Goal: Task Accomplishment & Management: Use online tool/utility

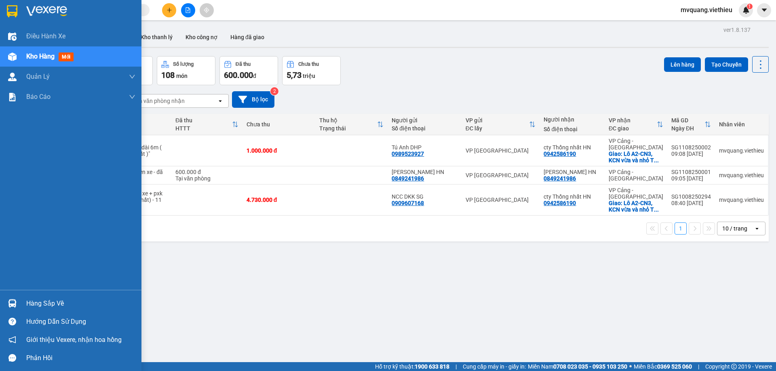
click at [21, 295] on div "Hàng sắp về" at bounding box center [70, 303] width 141 height 18
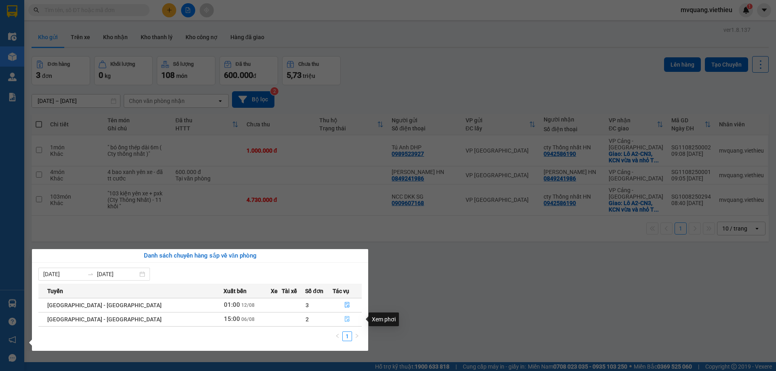
click at [344, 318] on icon "file-done" at bounding box center [347, 319] width 6 height 6
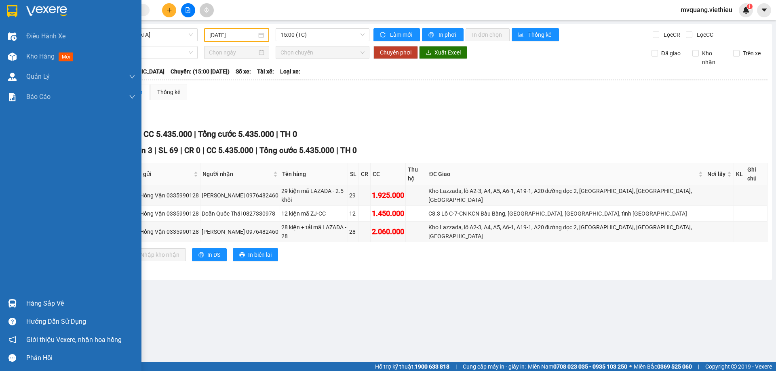
click at [12, 303] on img at bounding box center [12, 303] width 8 height 8
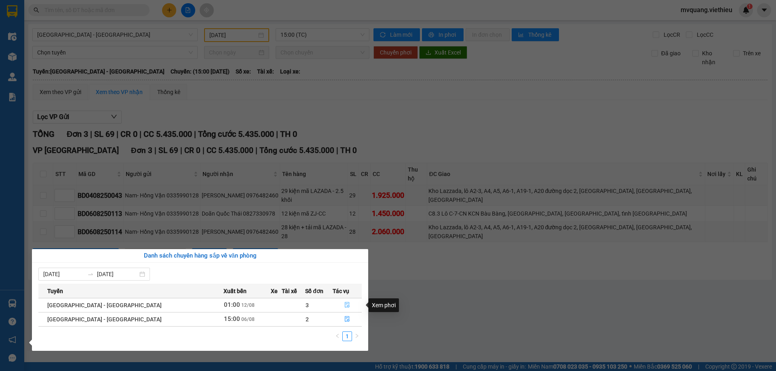
click at [339, 301] on button "button" at bounding box center [347, 305] width 28 height 13
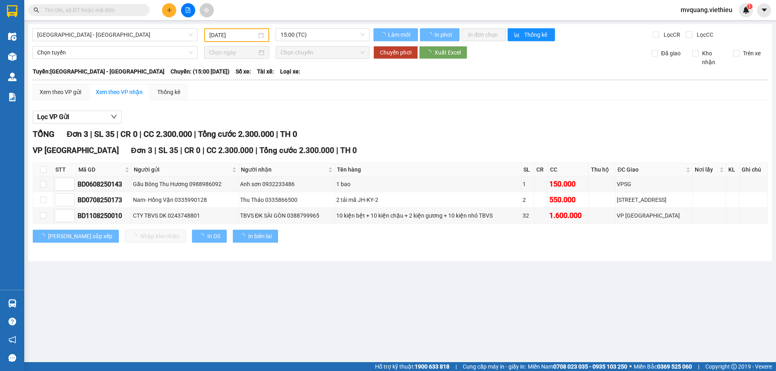
type input "[DATE]"
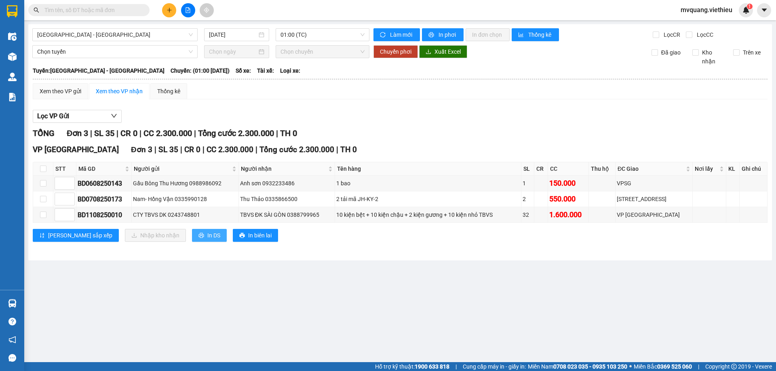
click at [207, 236] on span "In DS" at bounding box center [213, 235] width 13 height 9
click at [511, 114] on div "Lọc VP Gửi" at bounding box center [400, 116] width 734 height 13
click at [248, 235] on span "In biên lai" at bounding box center [259, 235] width 23 height 9
click at [115, 12] on input "text" at bounding box center [91, 10] width 95 height 9
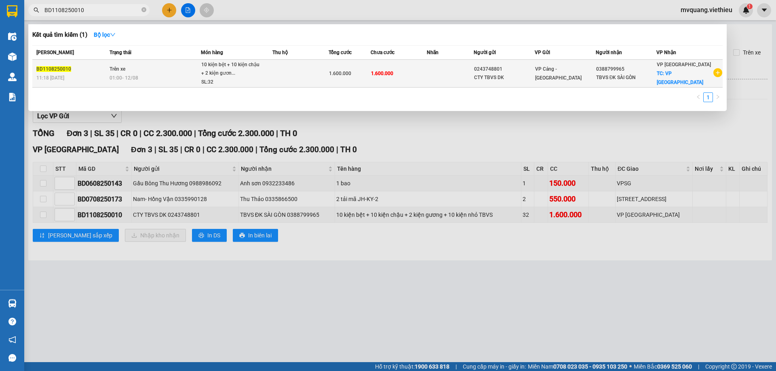
type input "BD1108250010"
click at [402, 81] on td "1.600.000" at bounding box center [398, 74] width 56 height 28
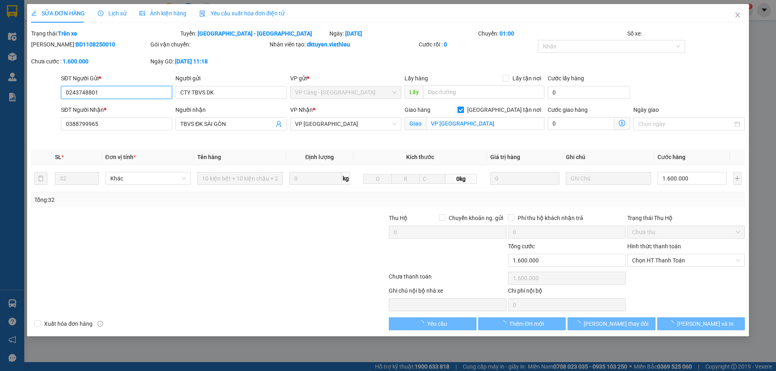
type input "0243748801"
type input "CTY TBVS DK"
type input "0388799965"
type input "TBVS ĐK SÀI GÒN"
checkbox input "true"
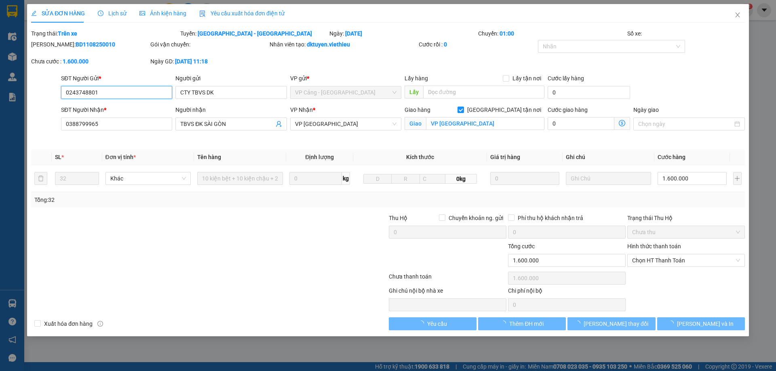
type input "VP [GEOGRAPHIC_DATA]"
type input "1.600.000"
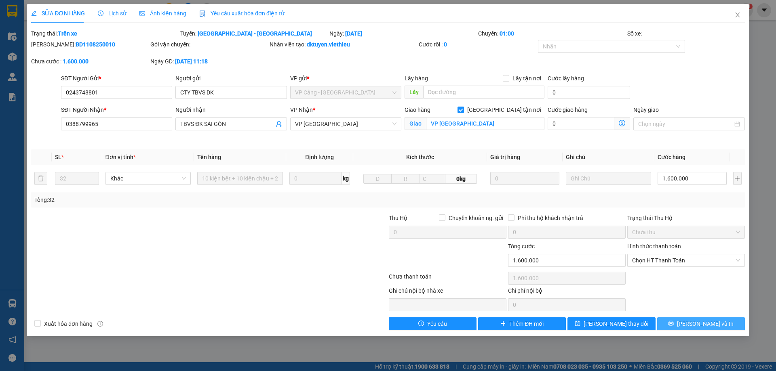
click at [673, 321] on icon "printer" at bounding box center [670, 323] width 5 height 5
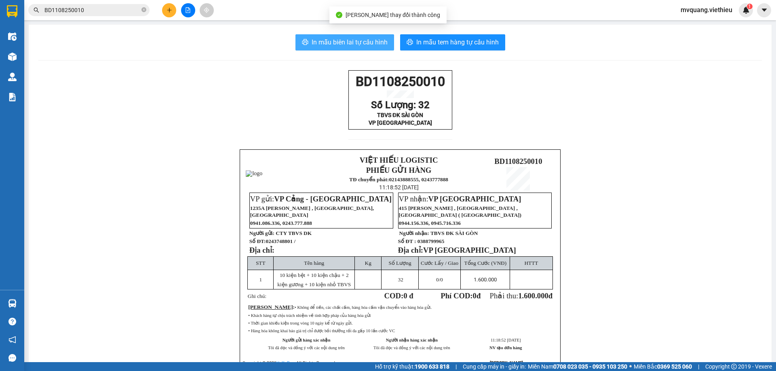
click at [354, 40] on span "In mẫu biên lai tự cấu hình" at bounding box center [349, 42] width 76 height 10
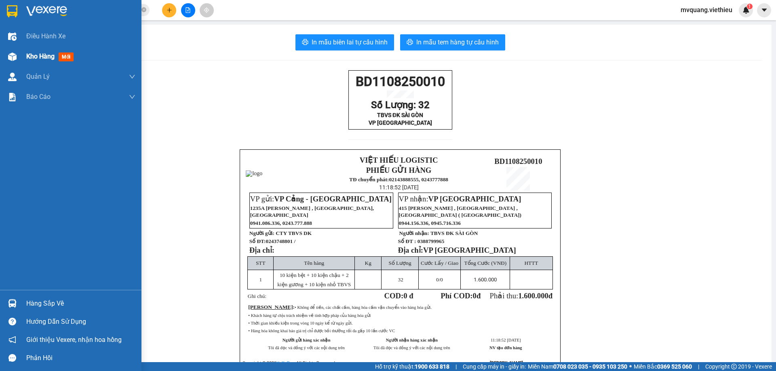
click at [51, 59] on span "Kho hàng" at bounding box center [40, 57] width 28 height 8
